Goal: Information Seeking & Learning: Learn about a topic

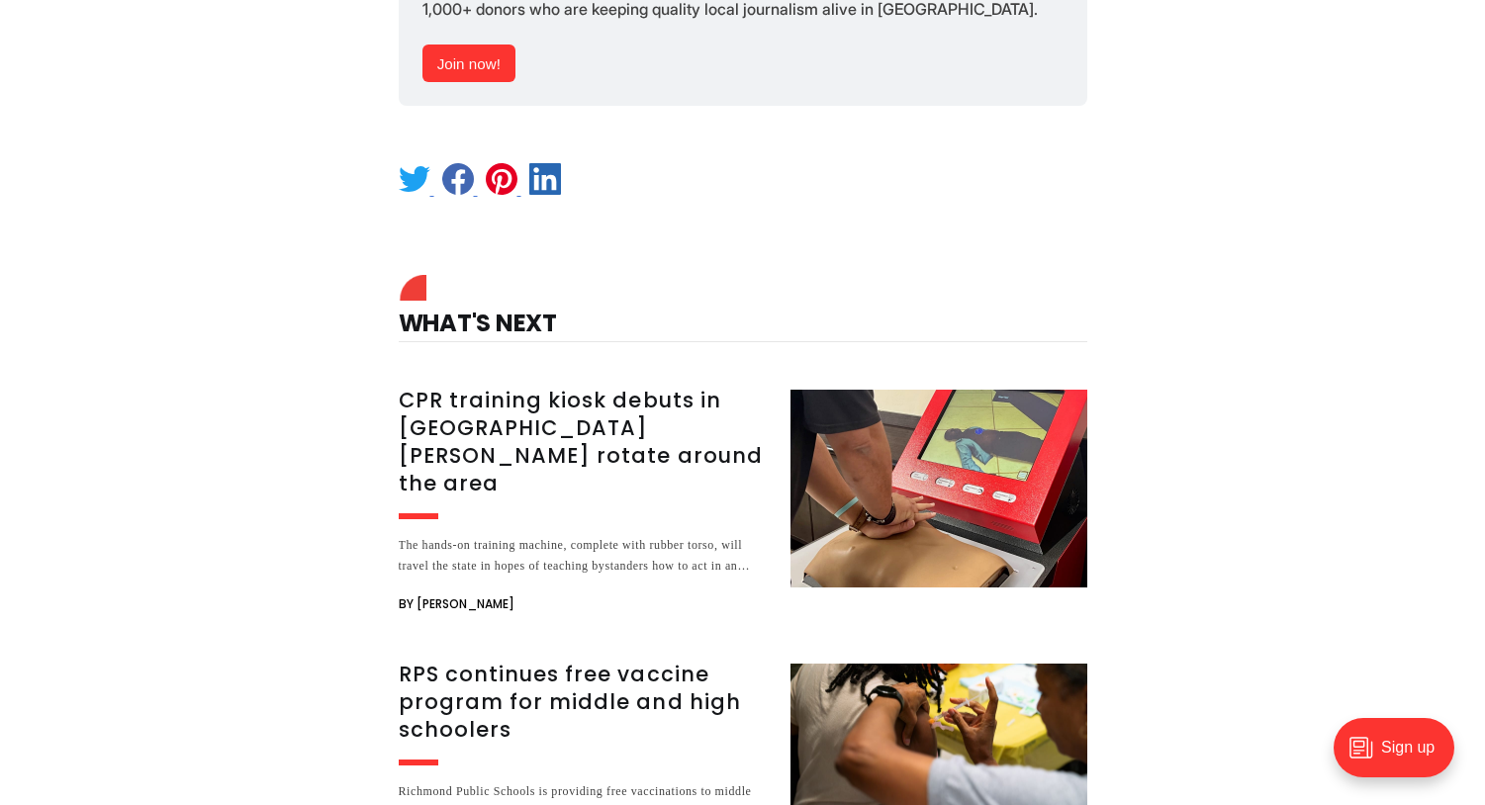
scroll to position [2878, 0]
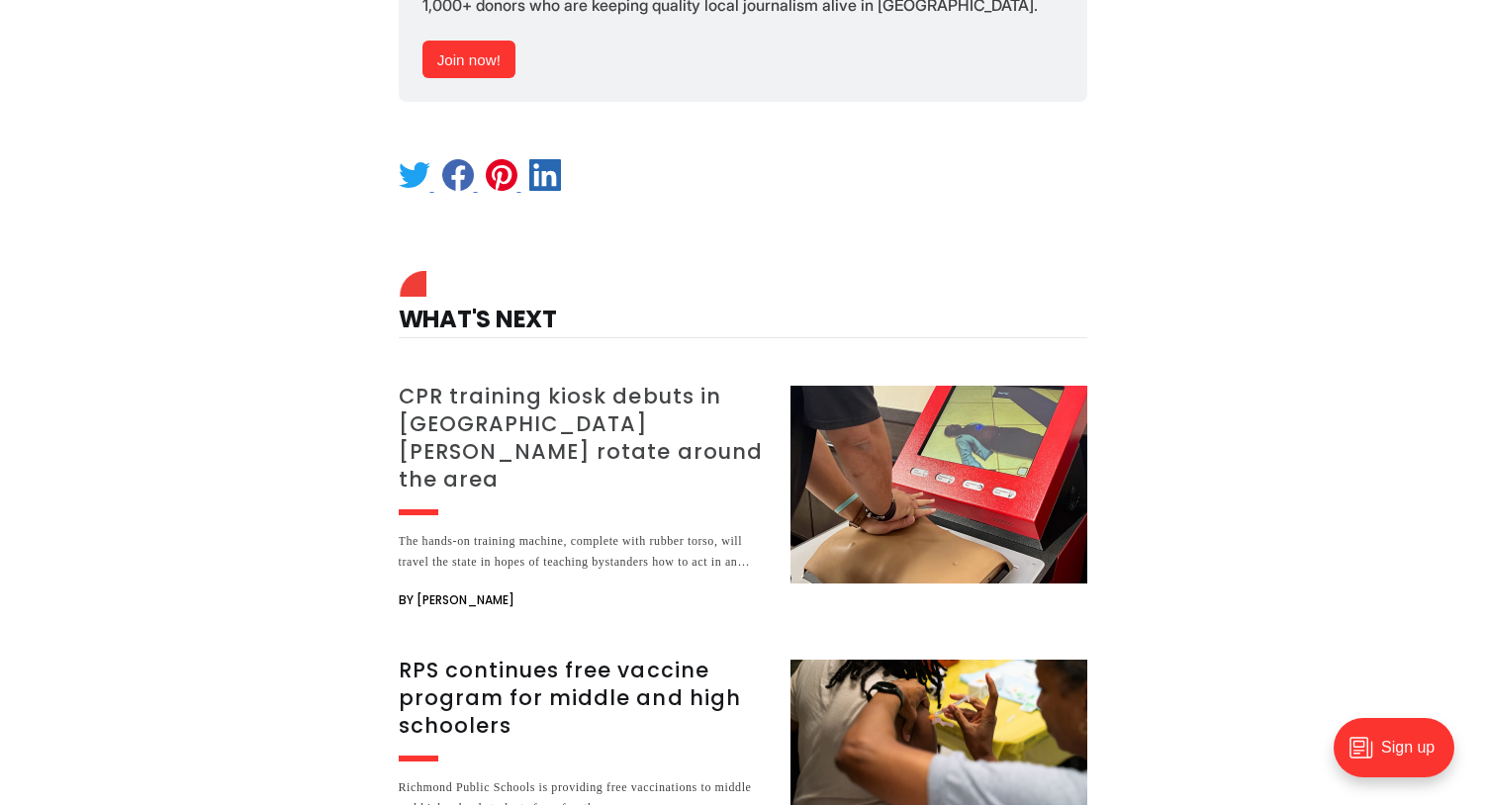
click at [623, 390] on h3 "CPR training kiosk debuts in [GEOGRAPHIC_DATA][PERSON_NAME] rotate around the a…" at bounding box center [583, 438] width 368 height 111
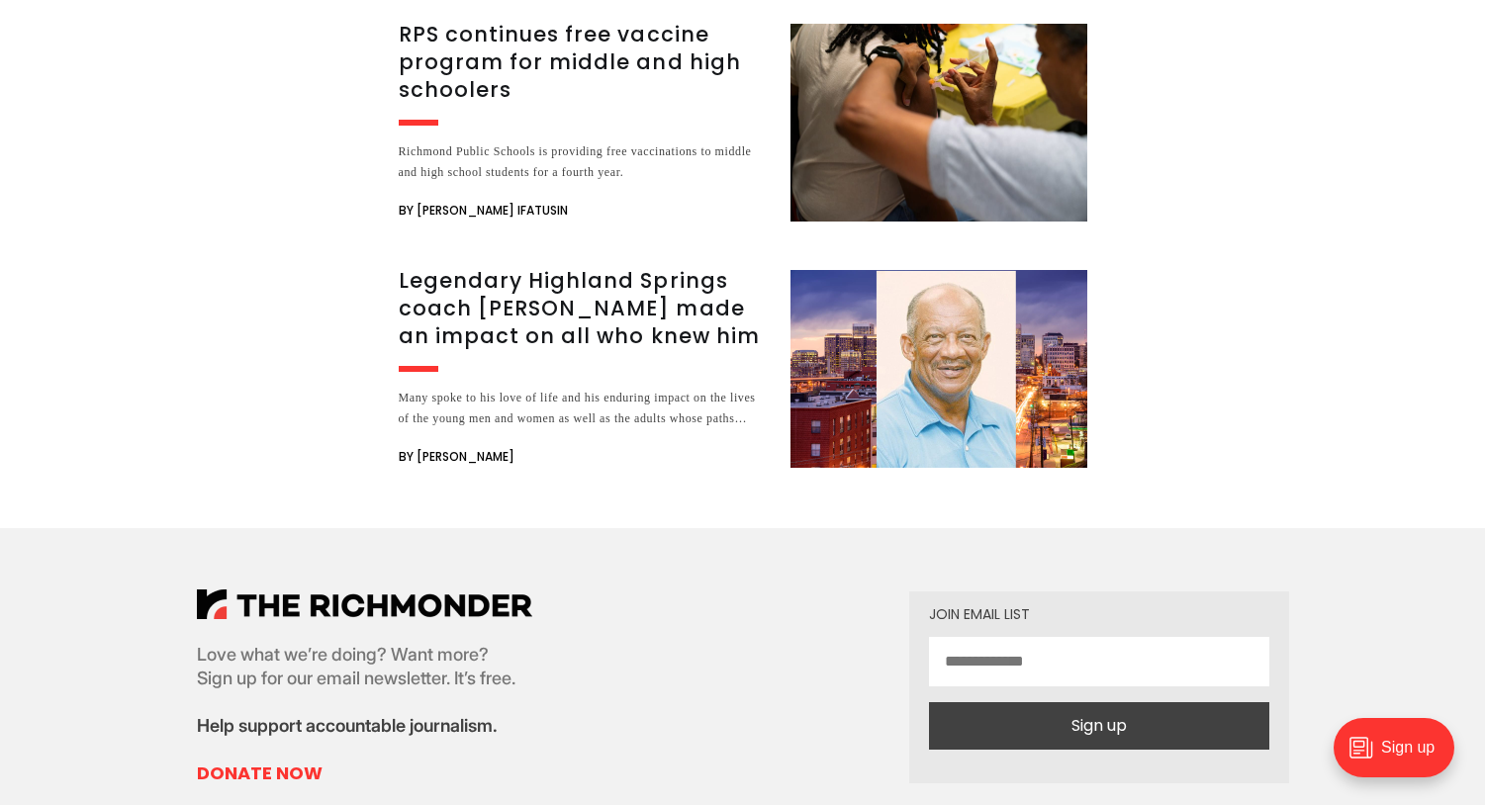
scroll to position [6542, 0]
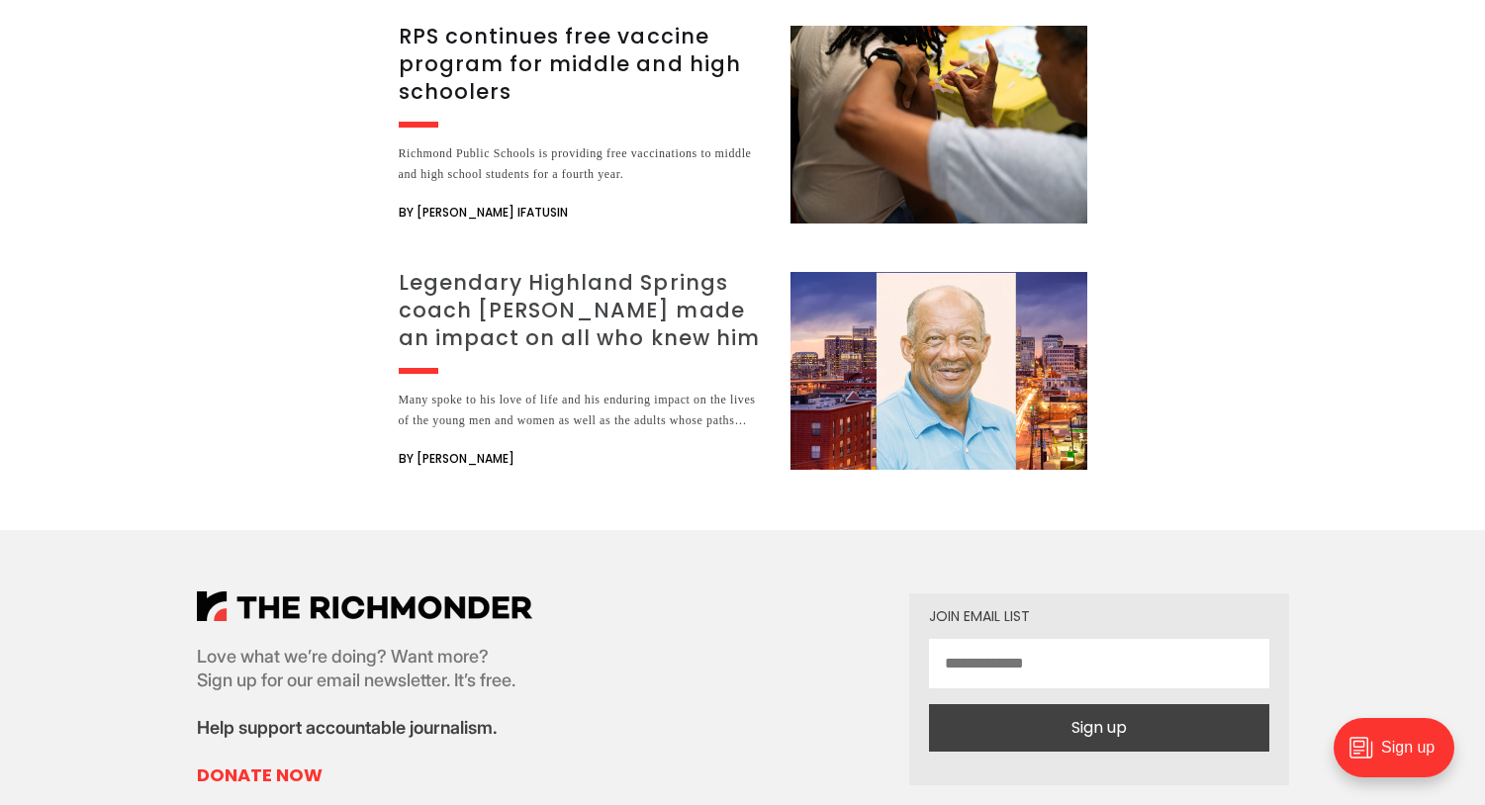
click at [575, 269] on h3 "Legendary Highland Springs coach [PERSON_NAME] made an impact on all who knew h…" at bounding box center [583, 310] width 368 height 83
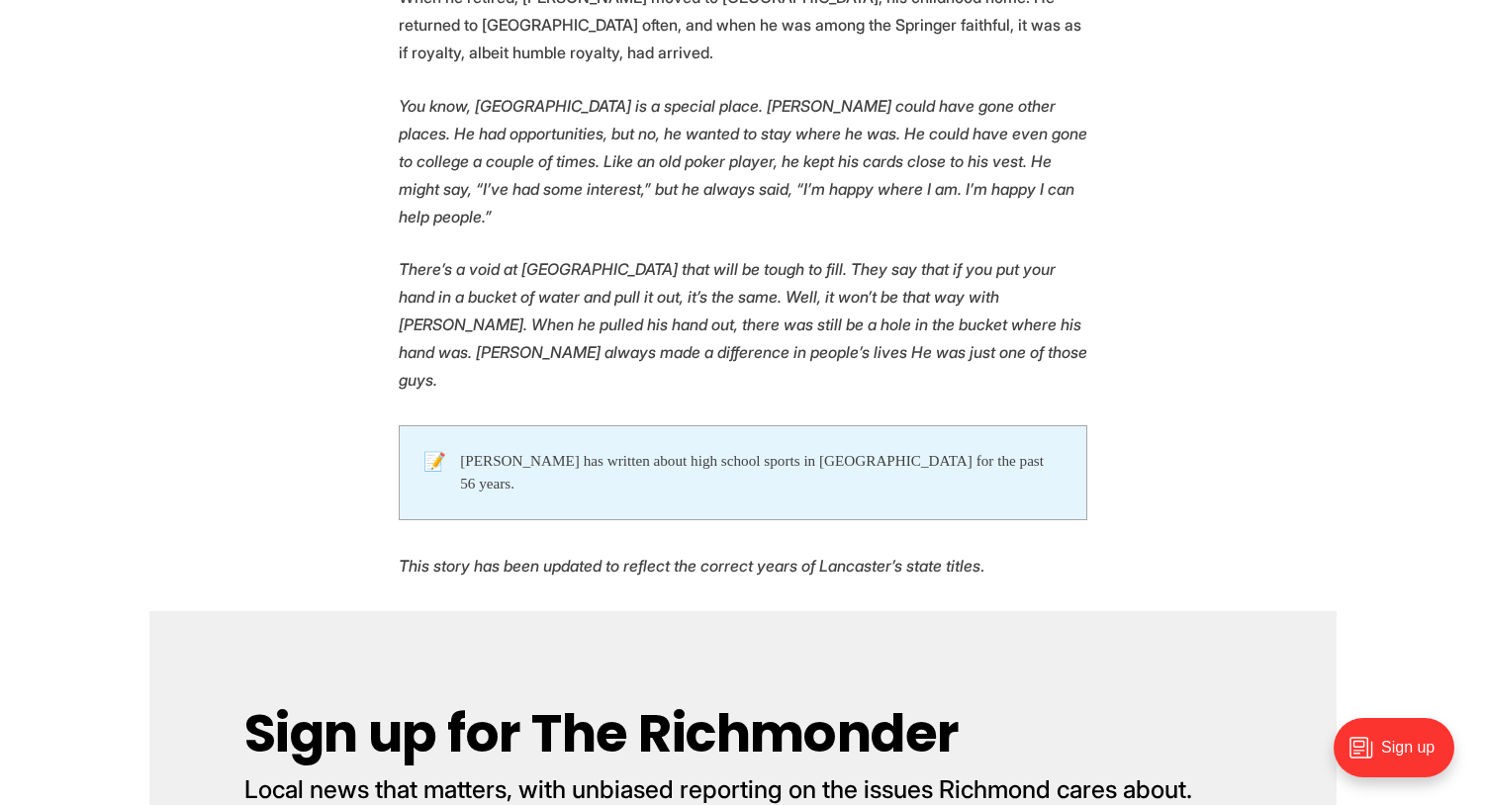
scroll to position [7016, 0]
